Goal: Transaction & Acquisition: Book appointment/travel/reservation

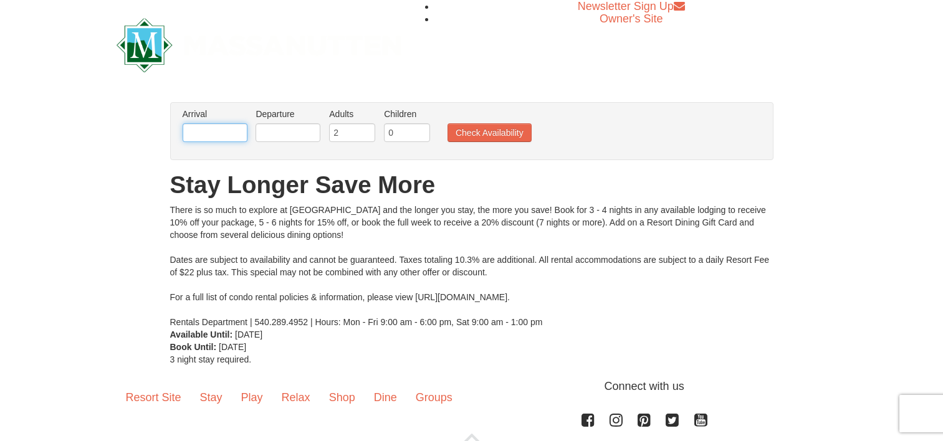
click at [224, 135] on input "text" at bounding box center [215, 132] width 65 height 19
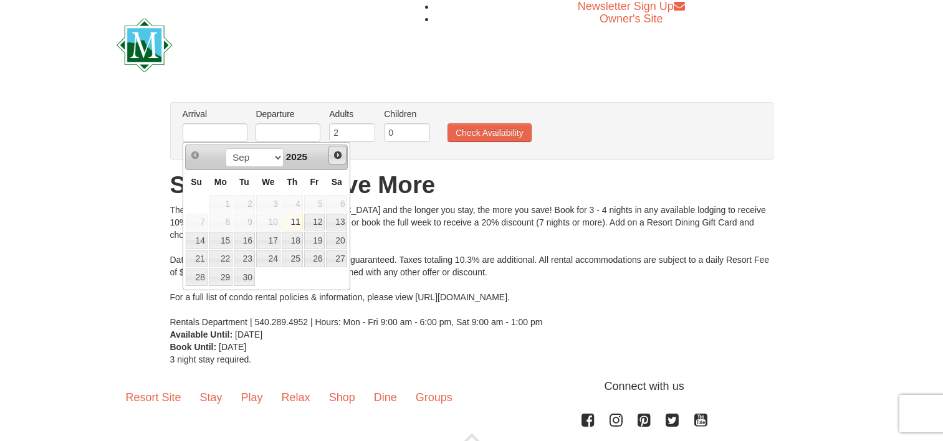
click at [336, 154] on span "Next" at bounding box center [338, 155] width 10 height 10
click at [219, 276] on link "29" at bounding box center [221, 277] width 24 height 17
type input "[DATE]"
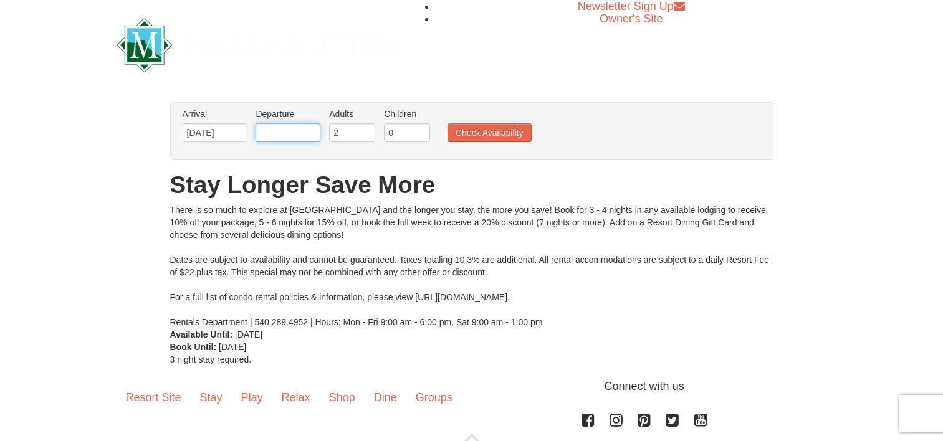
click at [302, 140] on input "text" at bounding box center [287, 132] width 65 height 19
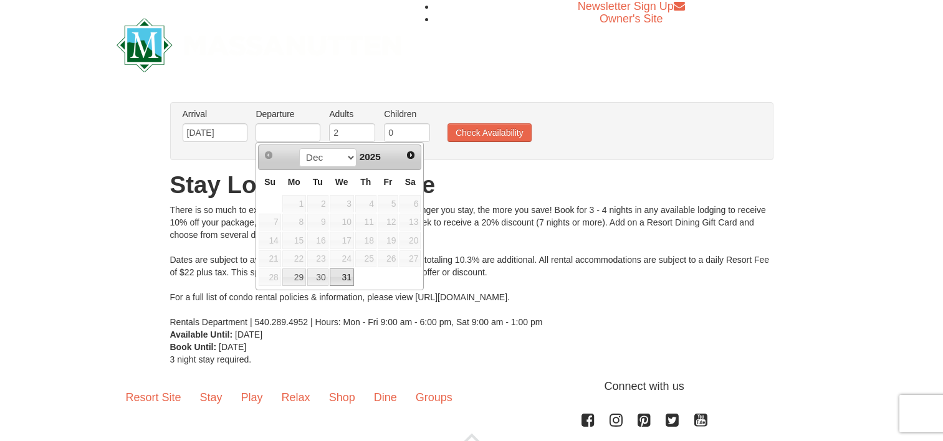
click at [347, 275] on link "31" at bounding box center [342, 277] width 24 height 17
type input "12/31/2025"
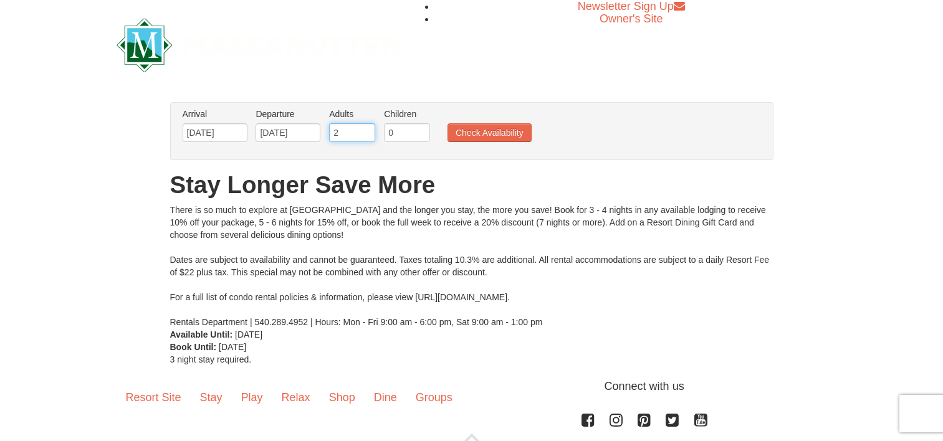
click at [353, 137] on input "2" at bounding box center [352, 132] width 46 height 19
drag, startPoint x: 353, startPoint y: 135, endPoint x: 323, endPoint y: 133, distance: 29.3
click at [323, 133] on ul "Arrival Please format dates MM/DD/YYYY Please format dates MM/DD/YYYY 12/29/202…" at bounding box center [464, 128] width 571 height 40
type input "4"
drag, startPoint x: 399, startPoint y: 134, endPoint x: 379, endPoint y: 137, distance: 19.6
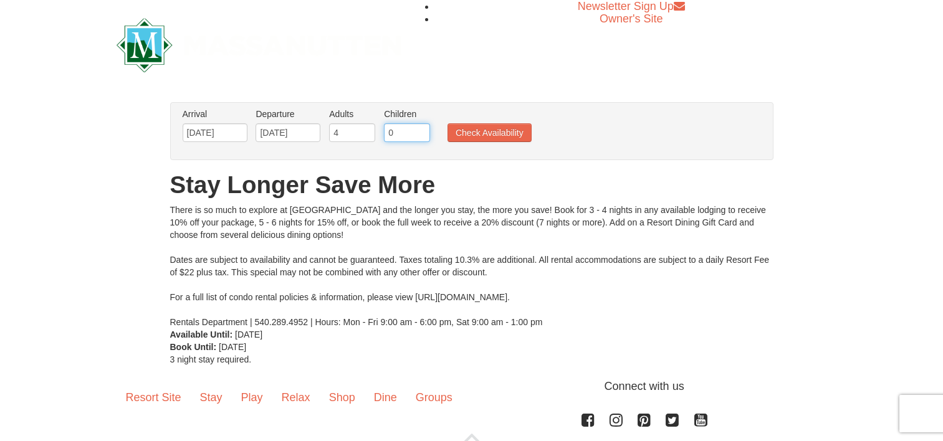
click at [379, 137] on ul "Arrival Please format dates MM/DD/YYYY Please format dates MM/DD/YYYY 12/29/202…" at bounding box center [464, 128] width 571 height 40
type input "6"
click at [474, 135] on button "Check Availability" at bounding box center [489, 132] width 84 height 19
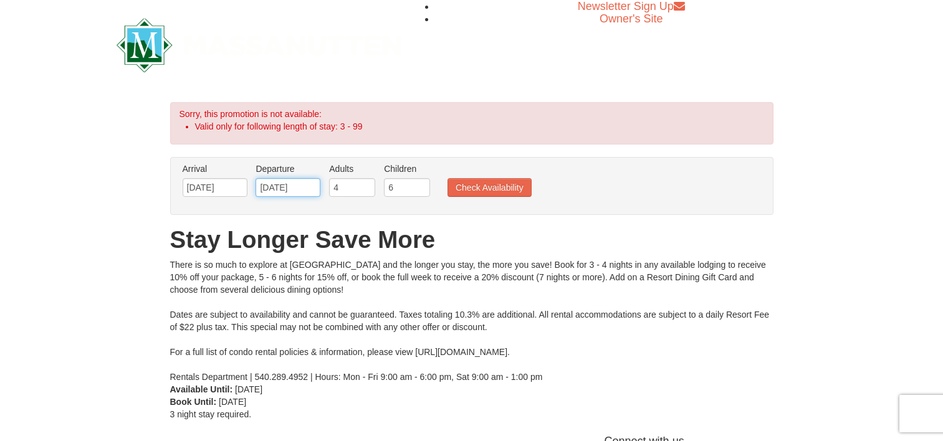
click at [303, 182] on input "[DATE]" at bounding box center [287, 187] width 65 height 19
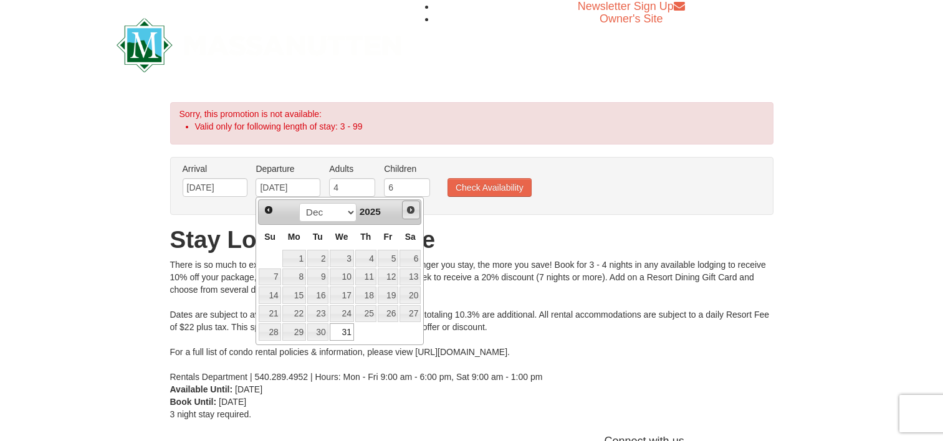
click at [412, 210] on span "Next" at bounding box center [411, 210] width 10 height 10
click at [365, 259] on link "1" at bounding box center [365, 258] width 21 height 17
type input "[DATE]"
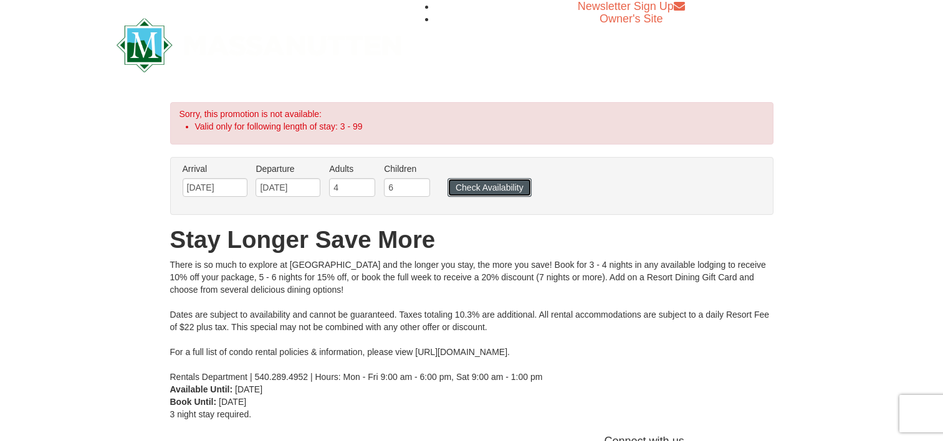
click at [472, 188] on button "Check Availability" at bounding box center [489, 187] width 84 height 19
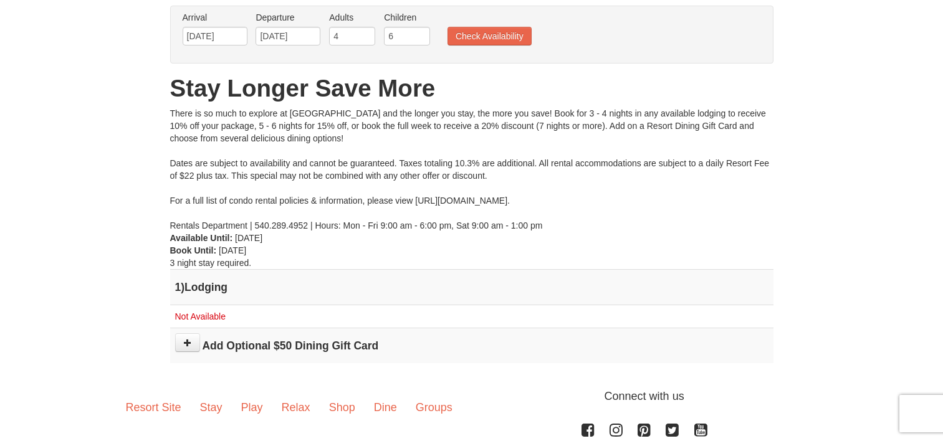
scroll to position [83, 0]
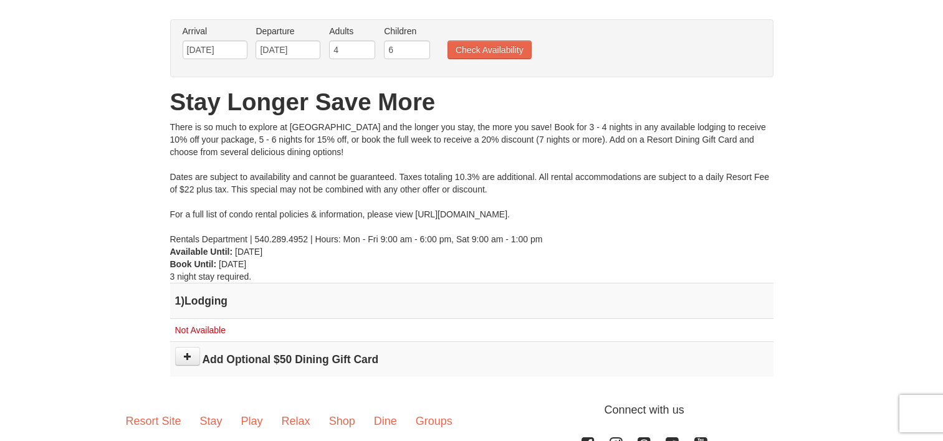
click at [423, 217] on div "There is so much to explore at [GEOGRAPHIC_DATA] and the longer you stay, the m…" at bounding box center [471, 183] width 603 height 125
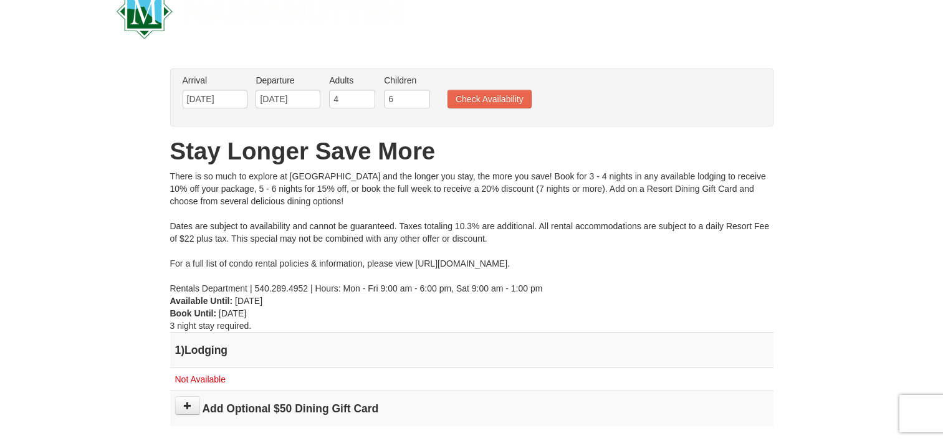
scroll to position [0, 0]
